Goal: Transaction & Acquisition: Purchase product/service

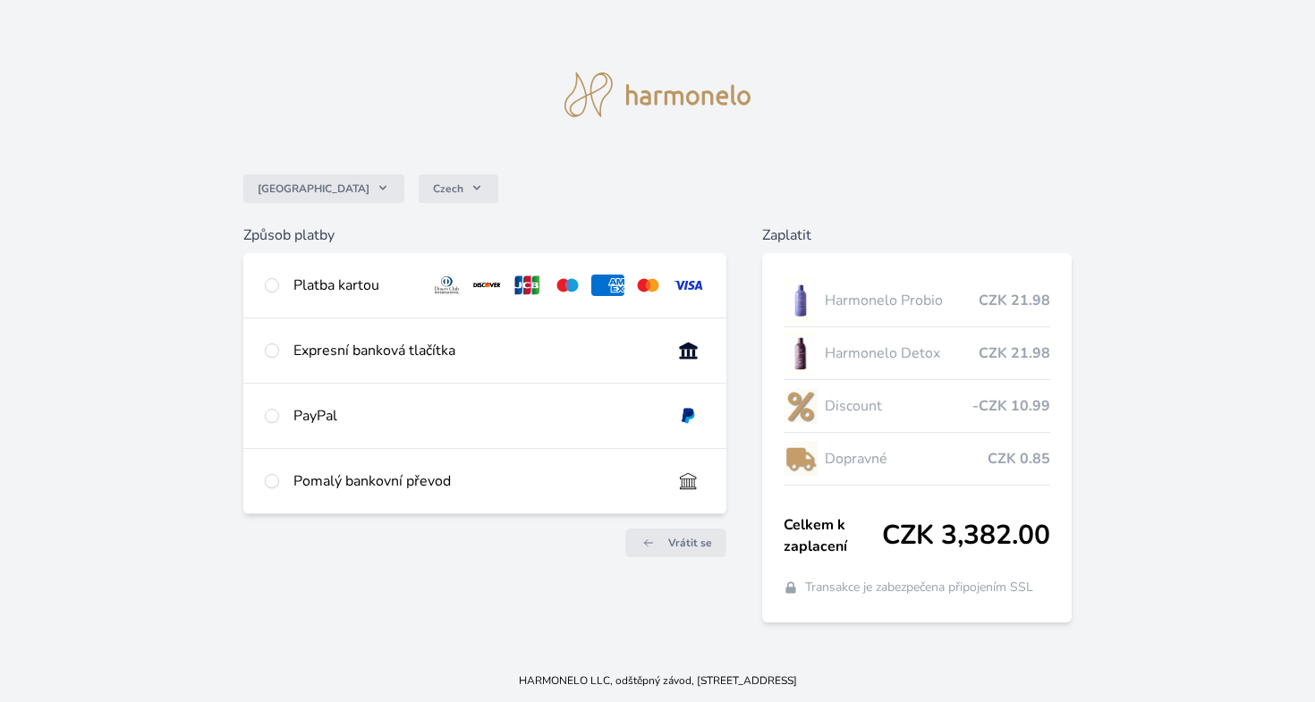
click at [389, 284] on div "Platba kartou" at bounding box center [355, 285] width 123 height 21
radio input "true"
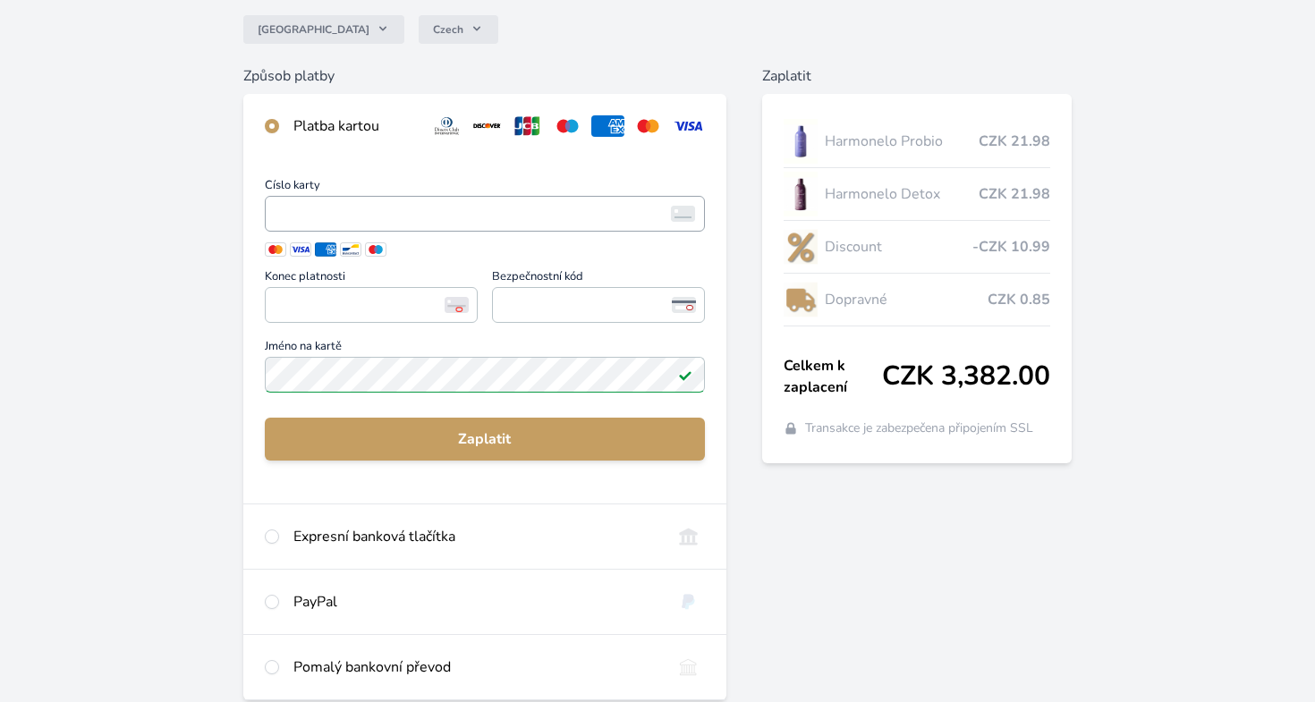
scroll to position [157, 0]
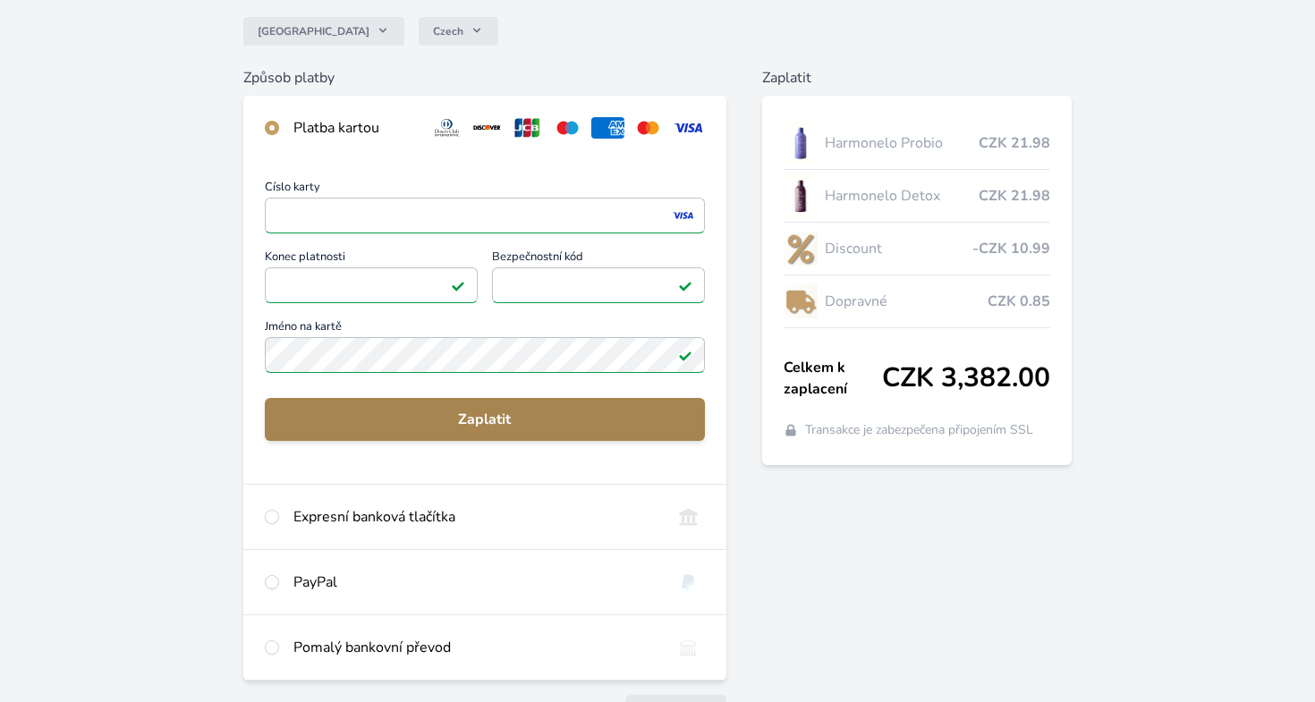
click at [532, 421] on span "Zaplatit" at bounding box center [485, 419] width 412 height 21
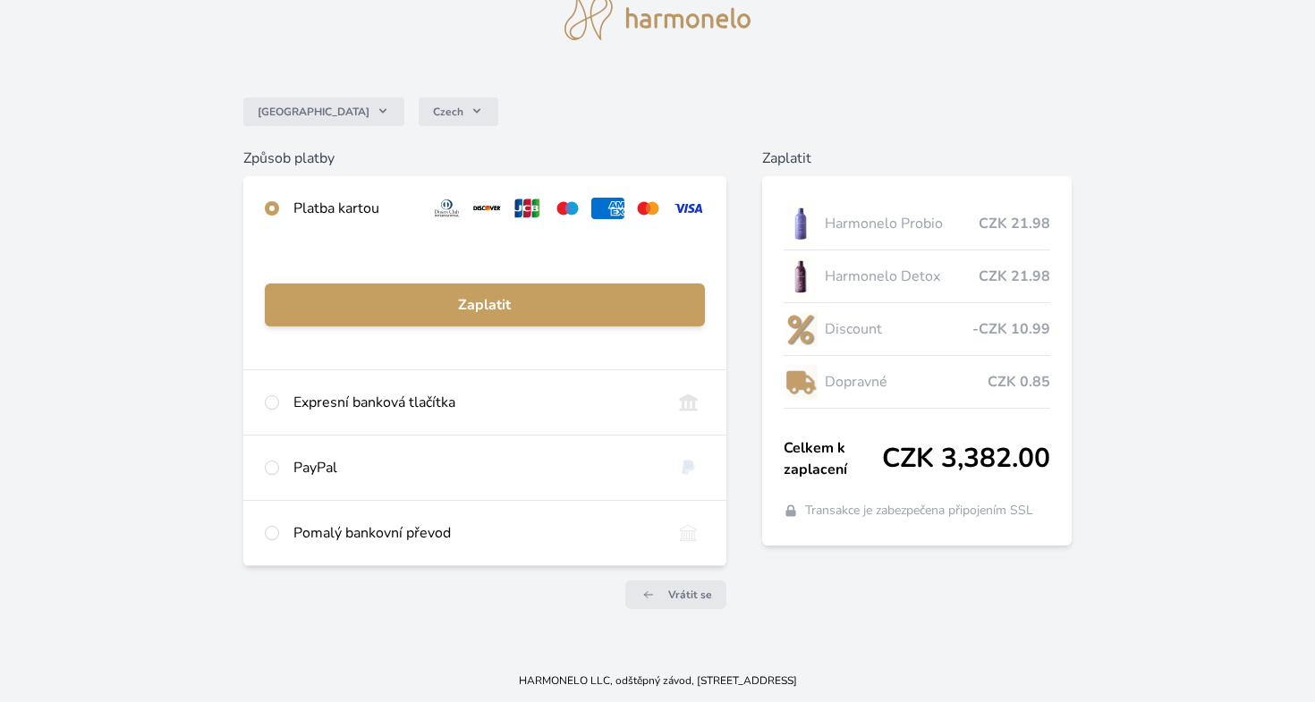
scroll to position [76, 0]
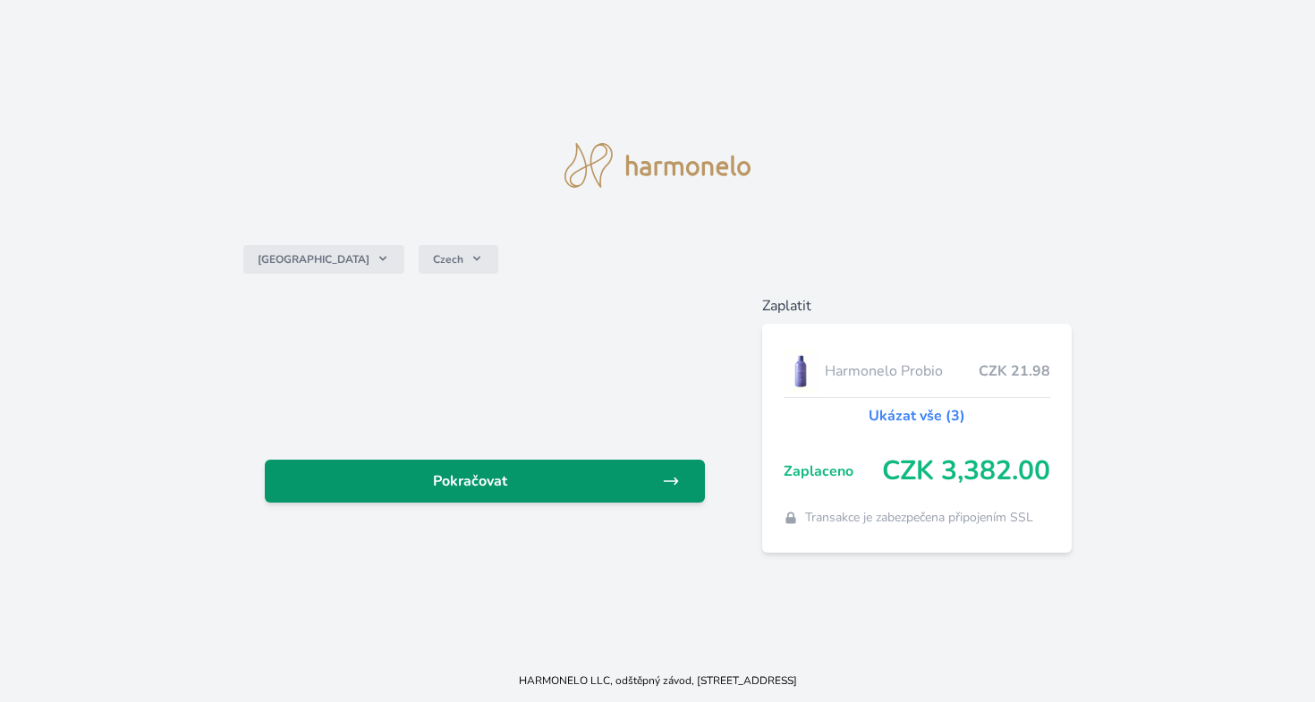
click at [502, 486] on span "Pokračovat" at bounding box center [470, 481] width 383 height 21
